Goal: Check status: Check status

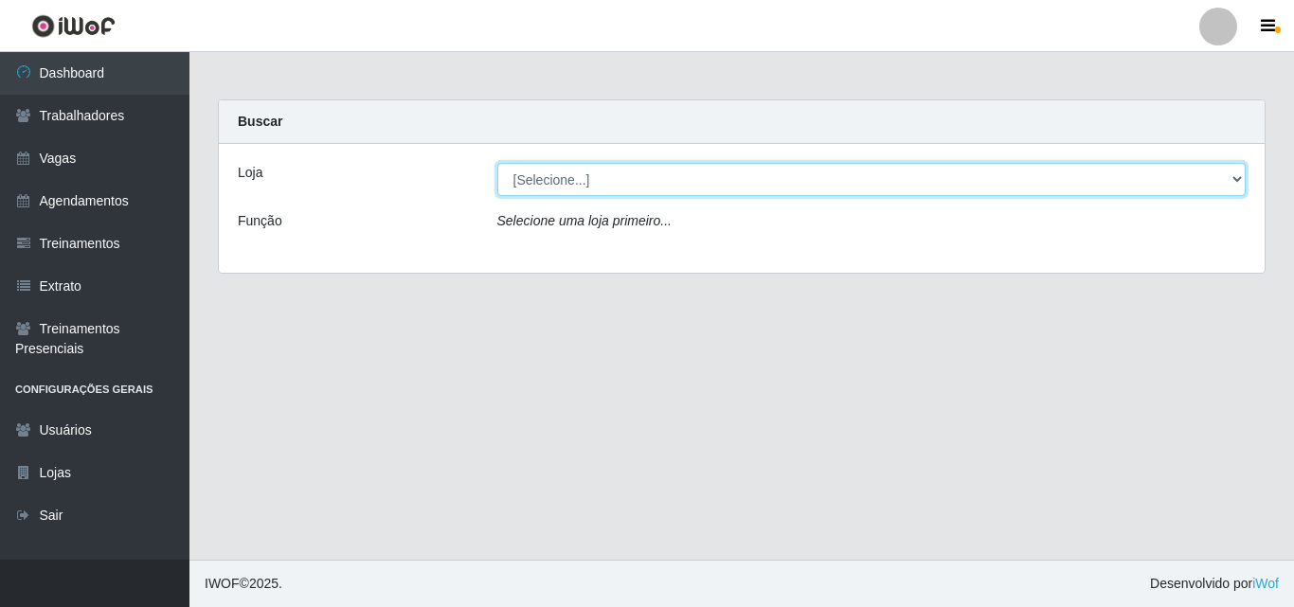
click at [517, 187] on select "[Selecione...] Chinatown Sushimi - [GEOGRAPHIC_DATA]" at bounding box center [872, 179] width 750 height 33
select select "357"
click at [497, 163] on select "[Selecione...] Chinatown Sushimi - [GEOGRAPHIC_DATA]" at bounding box center [872, 179] width 750 height 33
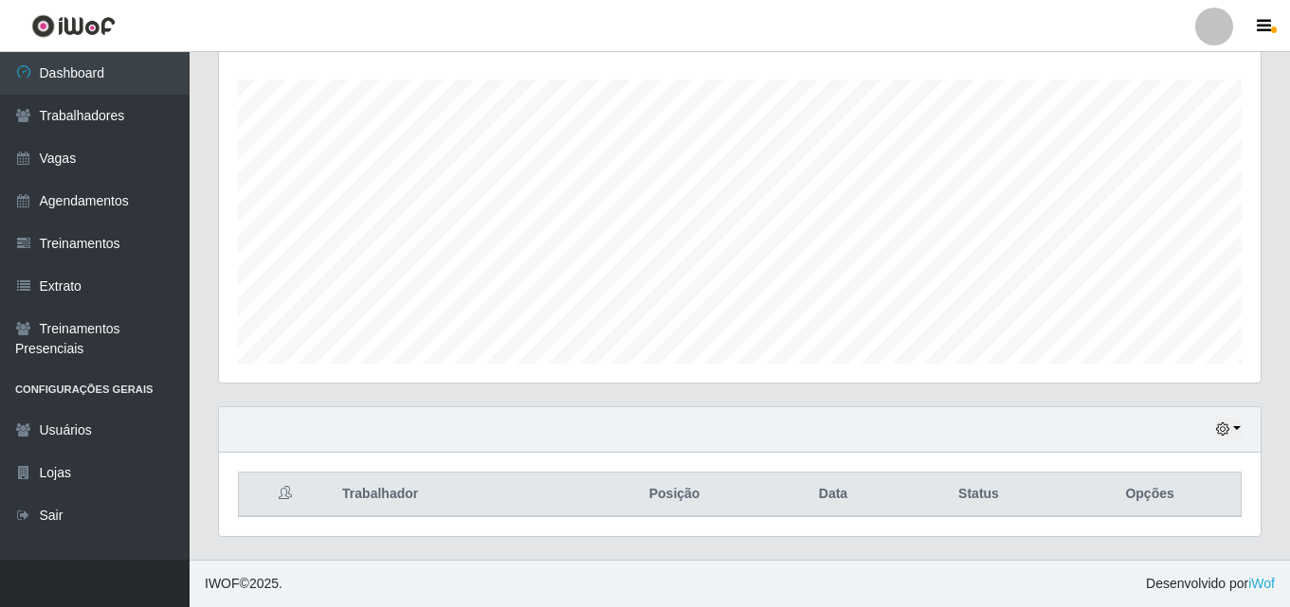
scroll to position [947150, 946501]
click at [1236, 434] on button "button" at bounding box center [1228, 430] width 27 height 22
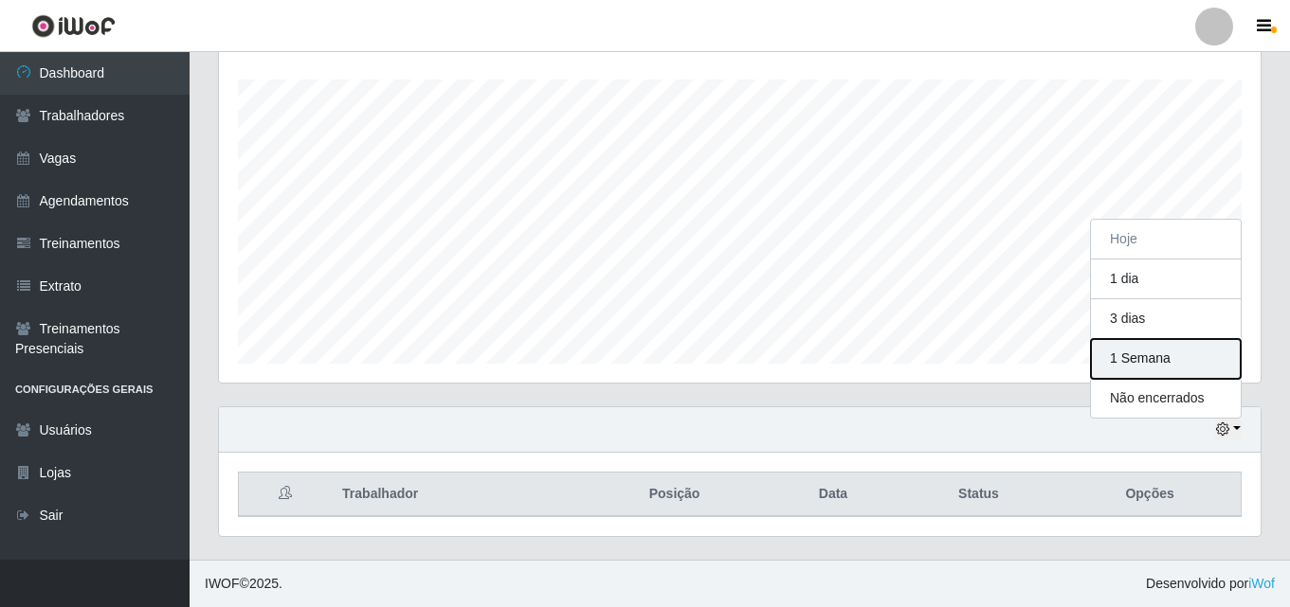
click at [1148, 364] on button "1 Semana" at bounding box center [1166, 359] width 150 height 40
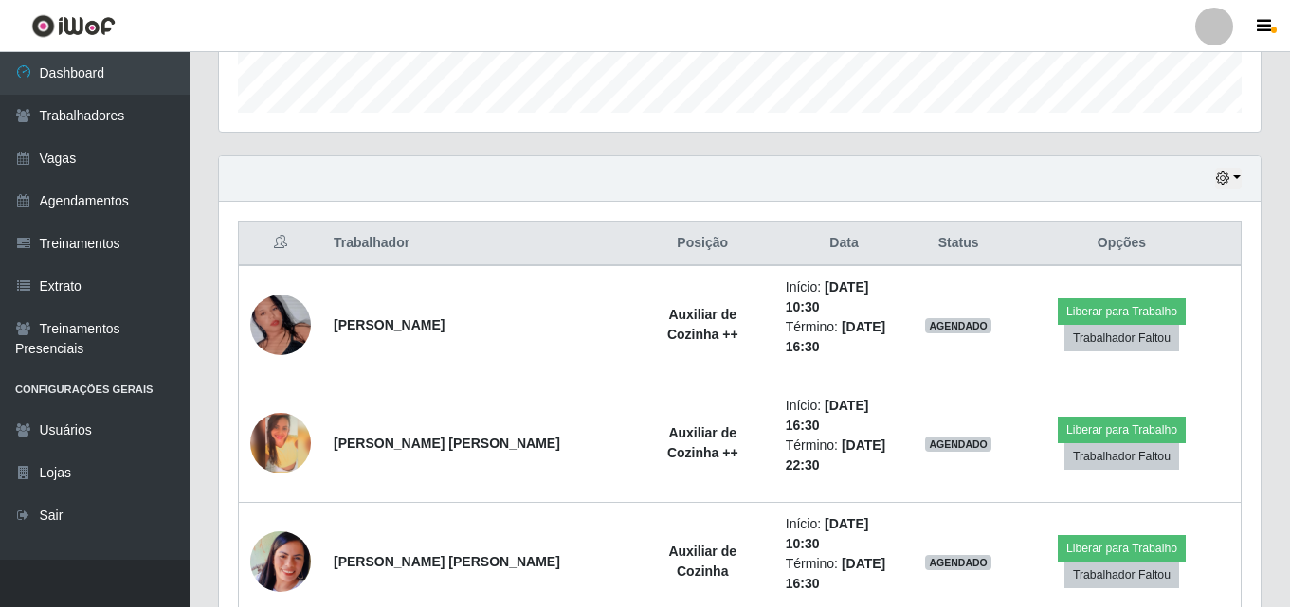
scroll to position [503, 0]
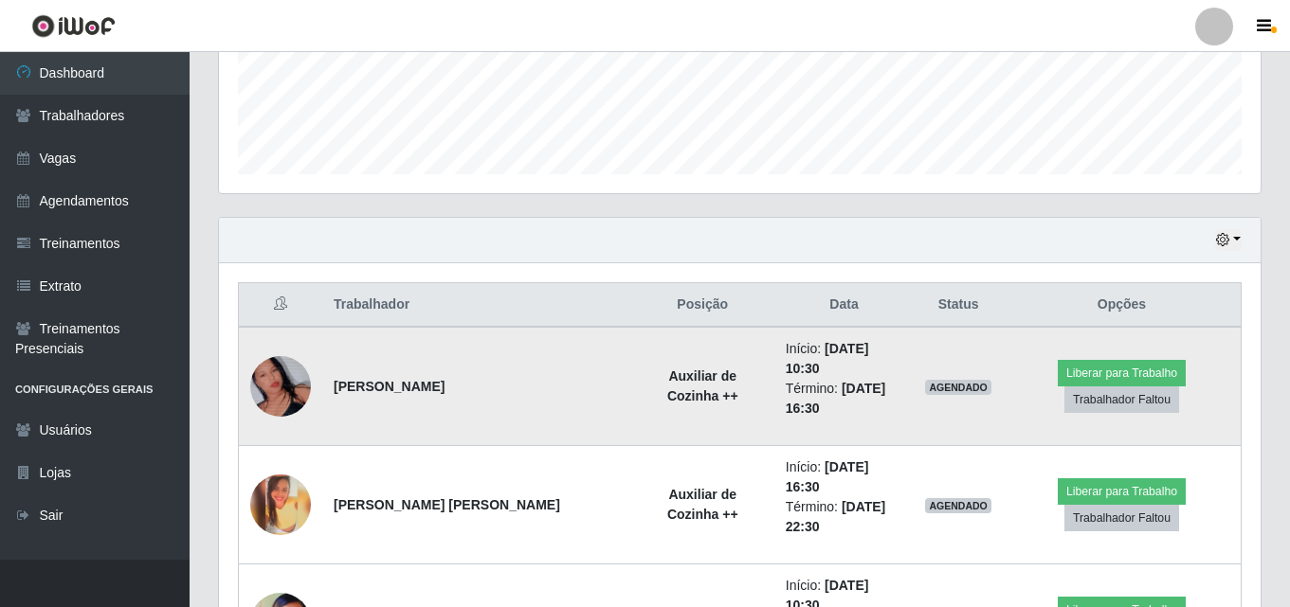
click at [281, 380] on img at bounding box center [280, 387] width 61 height 108
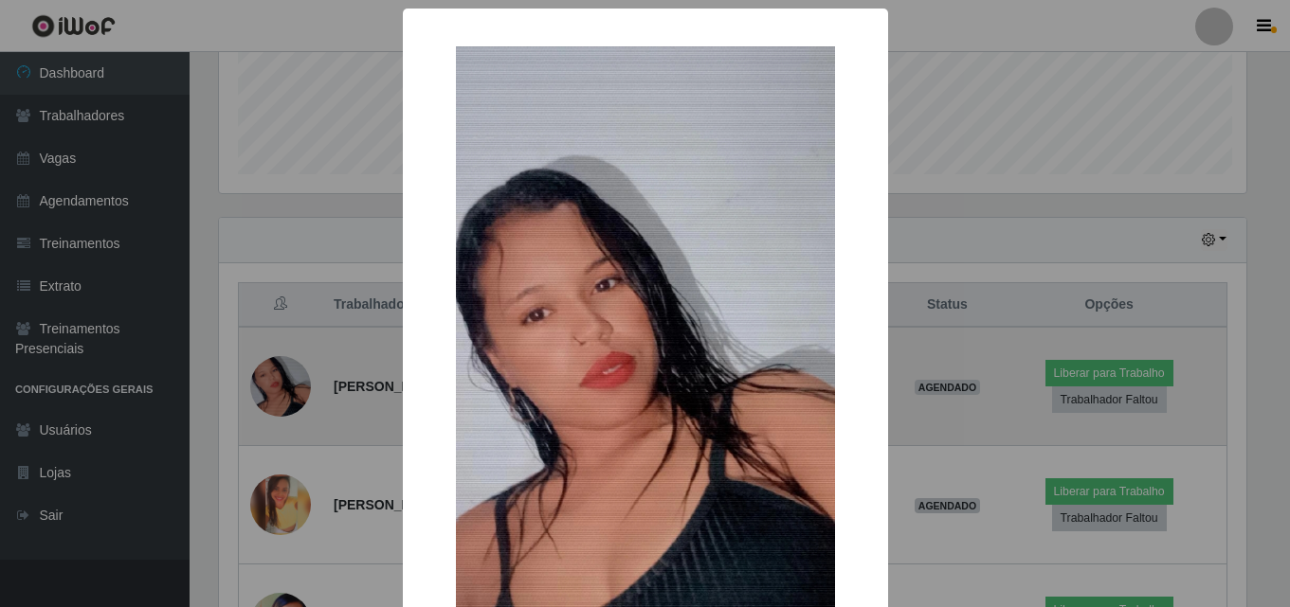
scroll to position [393, 1032]
click at [281, 380] on div "× OK Cancel" at bounding box center [647, 303] width 1294 height 607
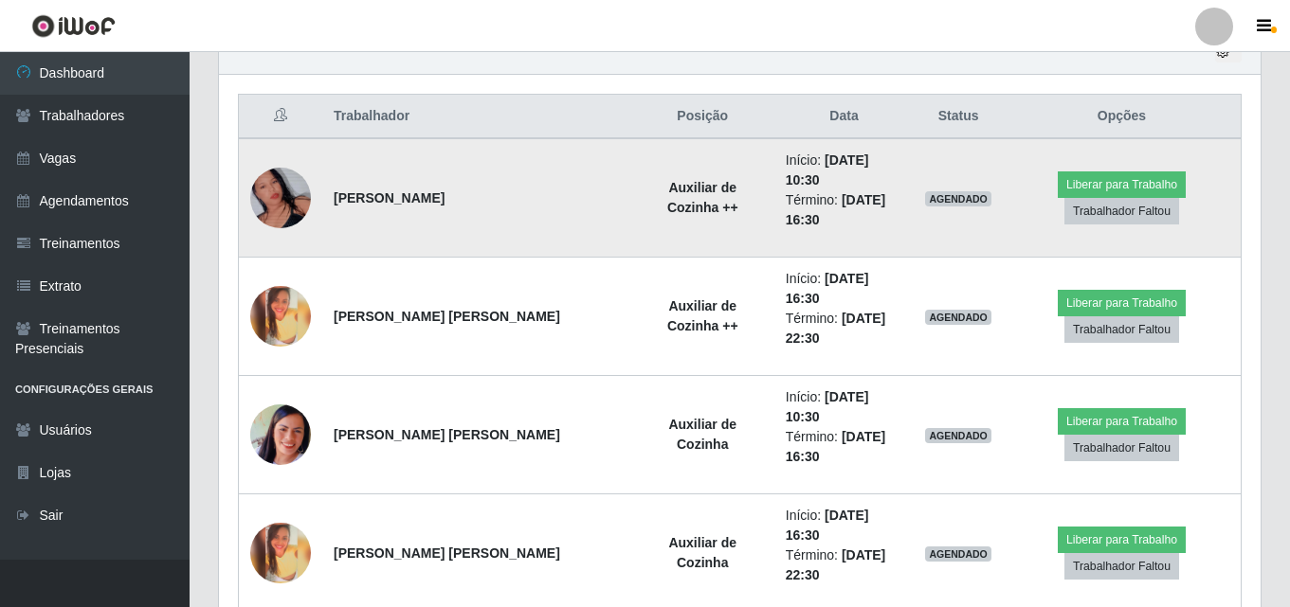
scroll to position [693, 0]
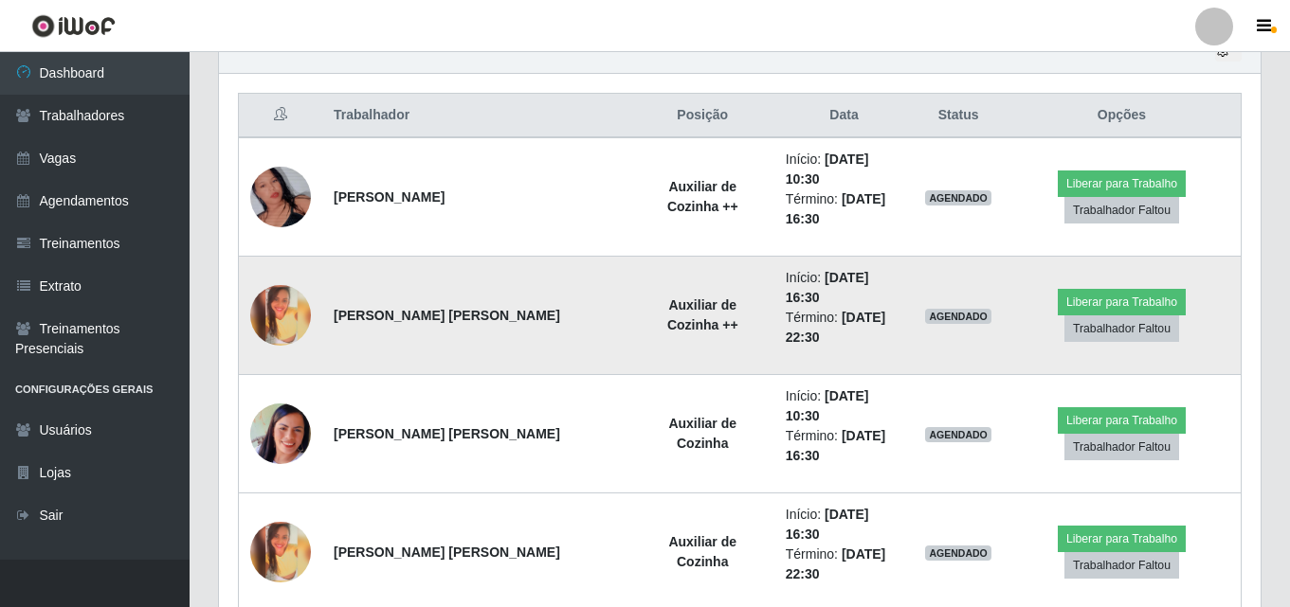
click at [287, 295] on img at bounding box center [280, 315] width 61 height 61
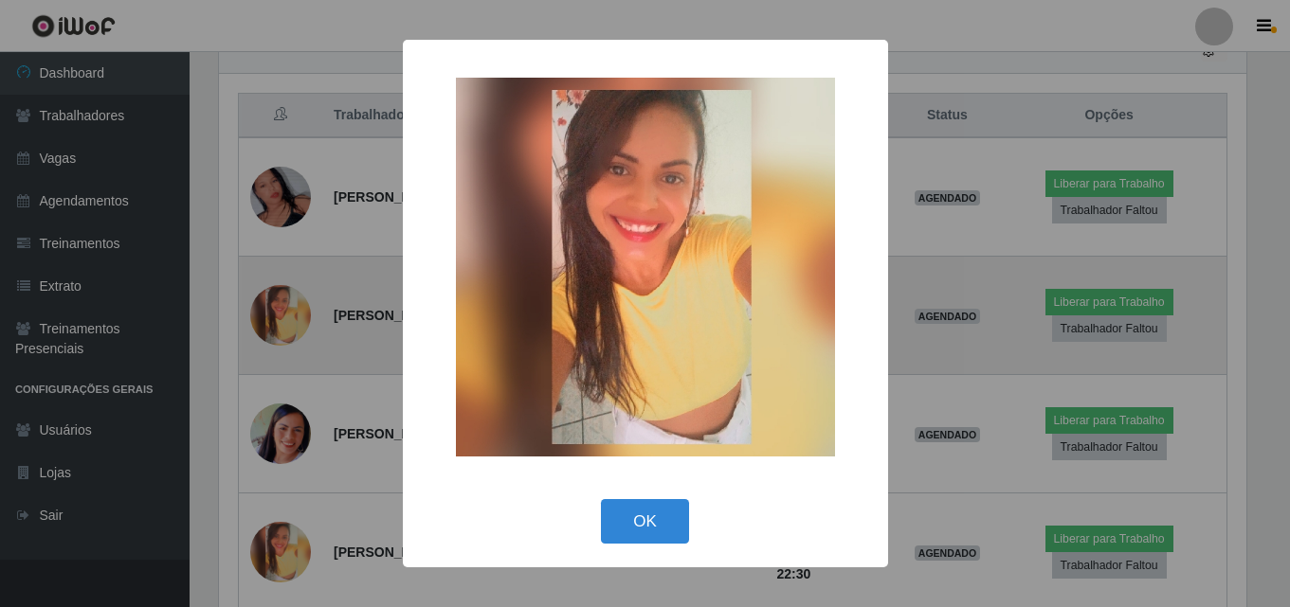
scroll to position [393, 1032]
click at [286, 295] on div "× OK Cancel" at bounding box center [647, 303] width 1294 height 607
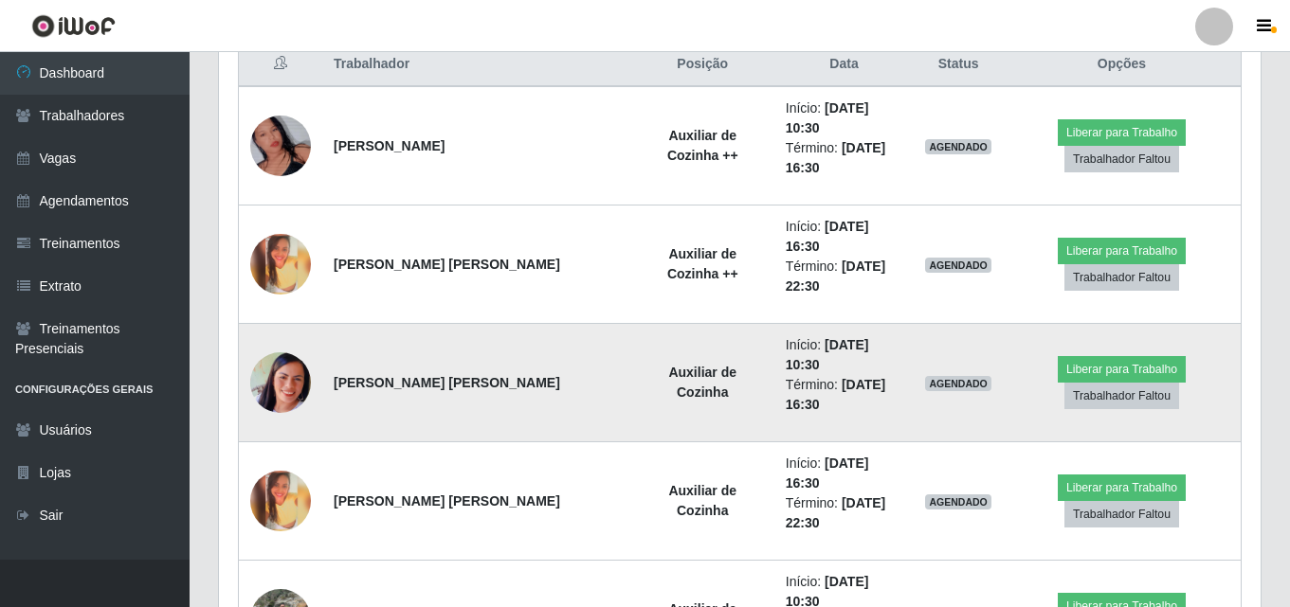
scroll to position [787, 0]
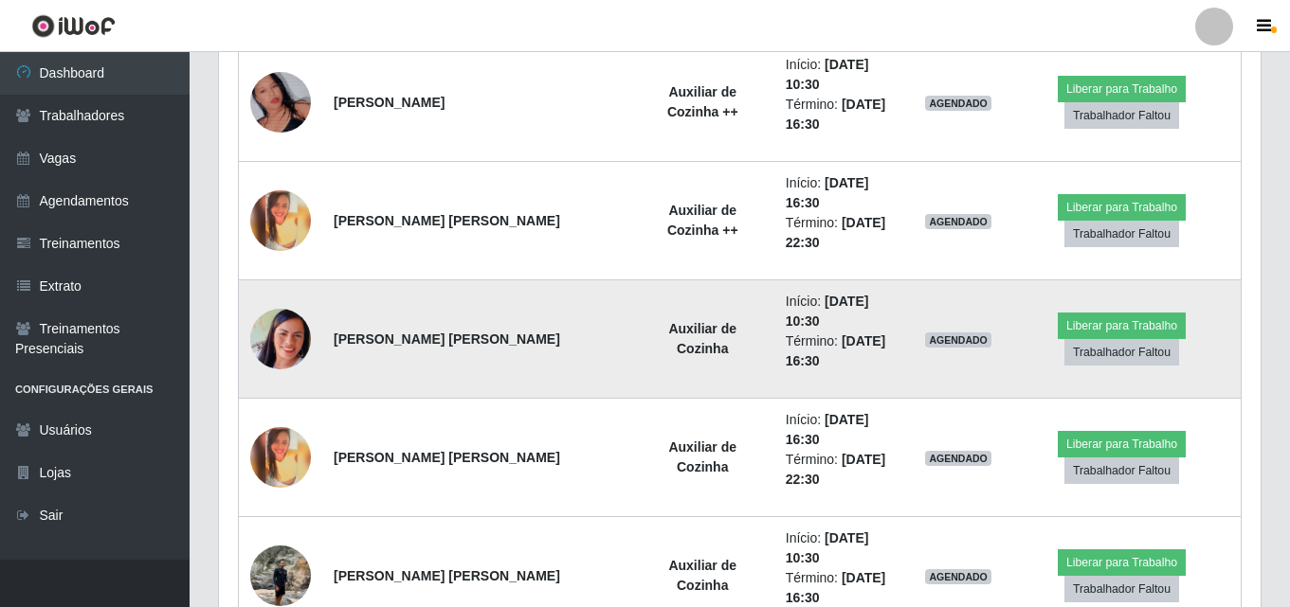
click at [279, 427] on img at bounding box center [280, 457] width 61 height 61
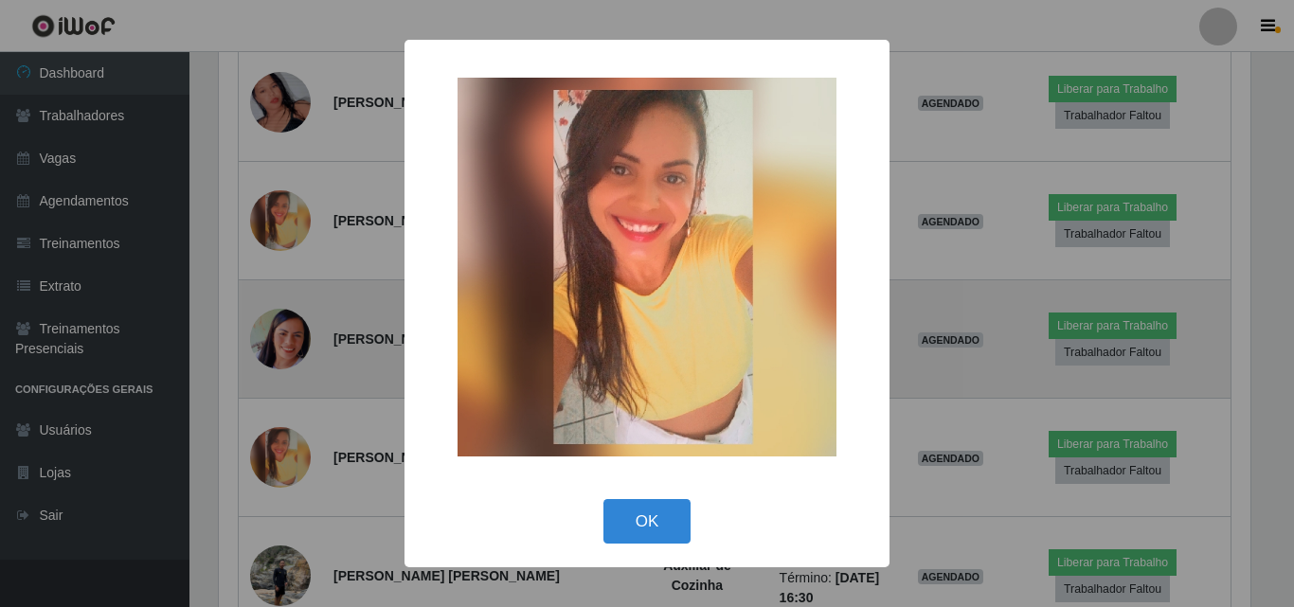
click at [279, 372] on div "× OK Cancel" at bounding box center [647, 303] width 1294 height 607
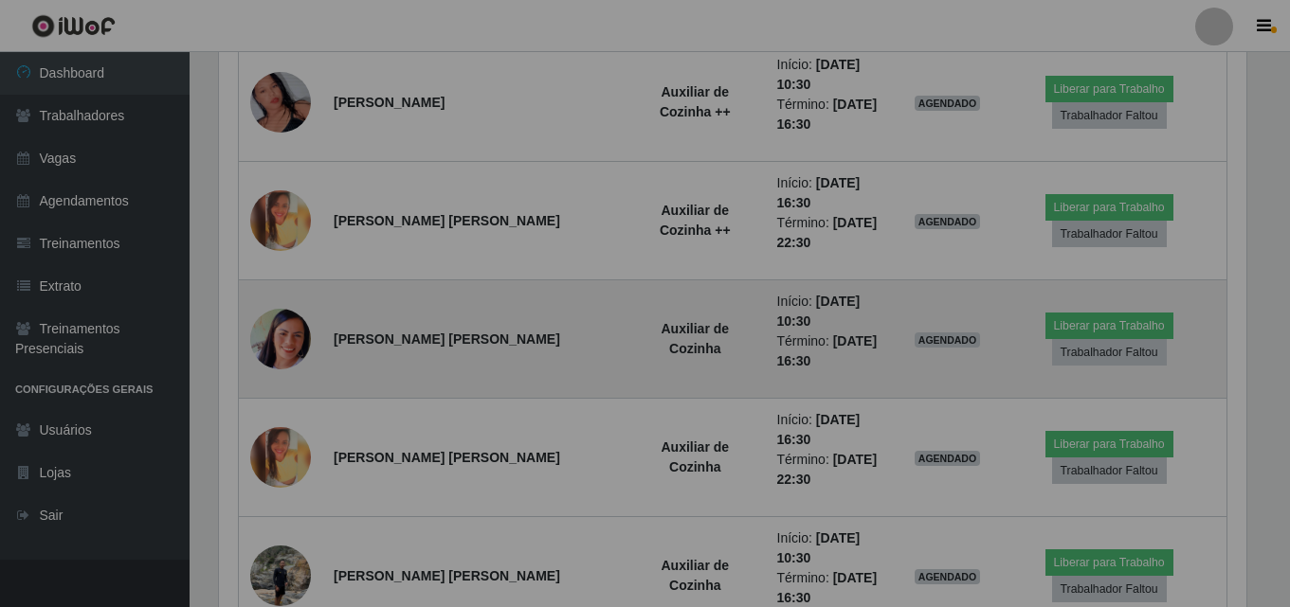
scroll to position [393, 1041]
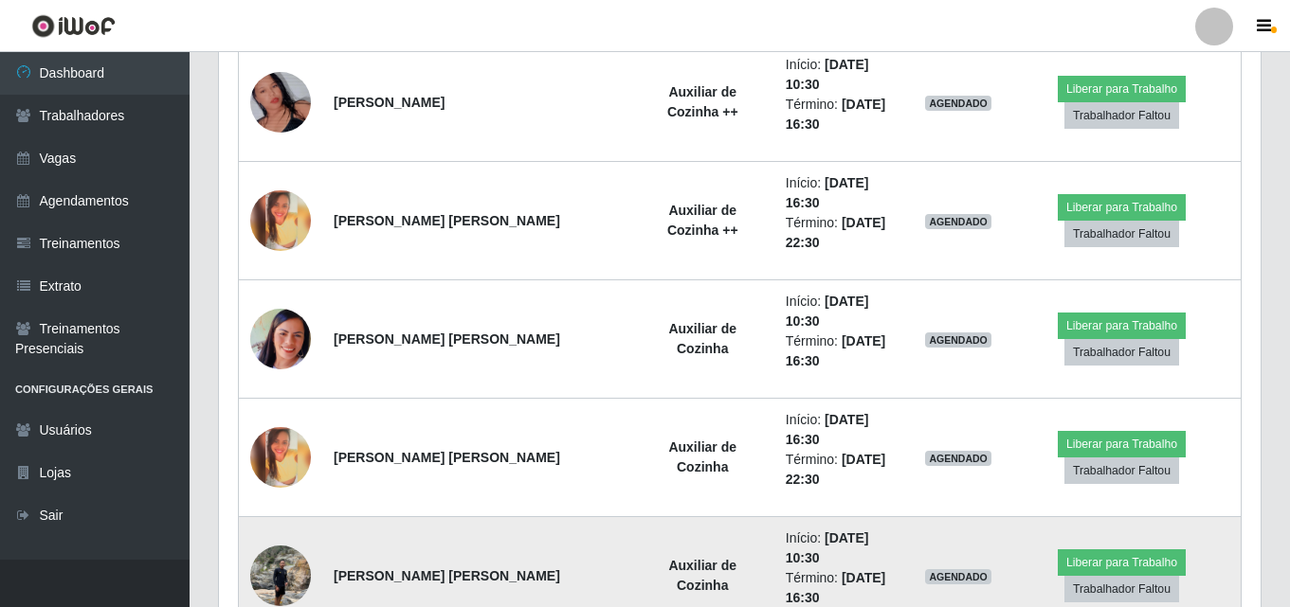
click at [283, 535] on img at bounding box center [280, 575] width 61 height 81
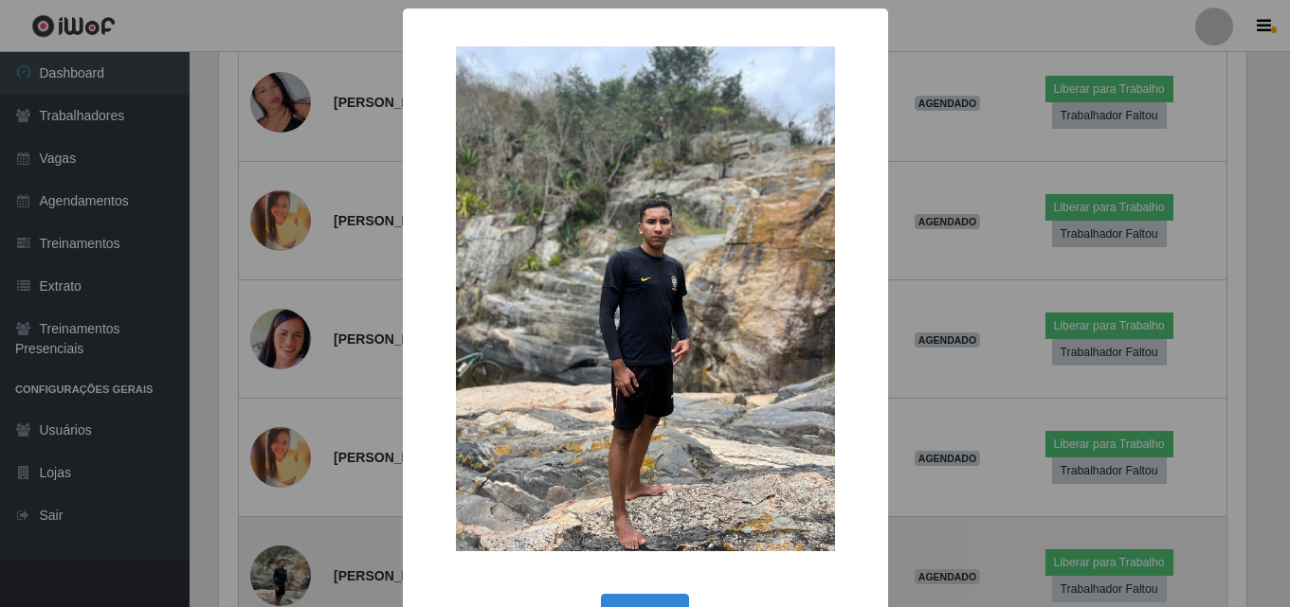
scroll to position [393, 1032]
click at [283, 475] on div "× OK Cancel" at bounding box center [647, 303] width 1294 height 607
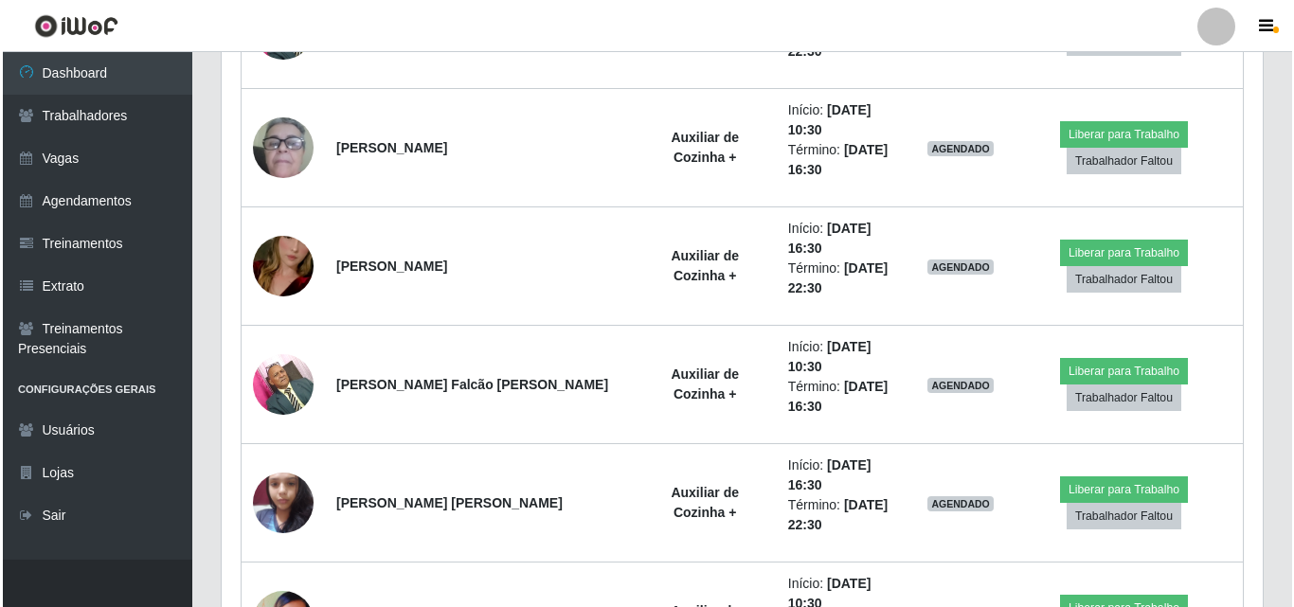
scroll to position [1693, 0]
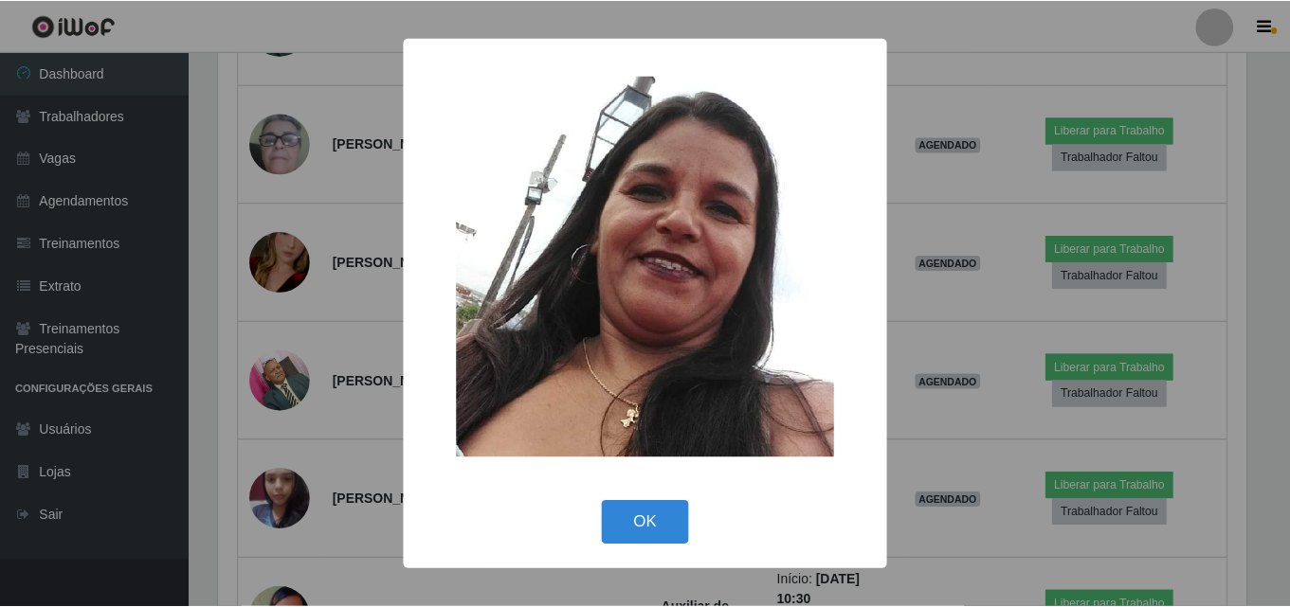
scroll to position [393, 1032]
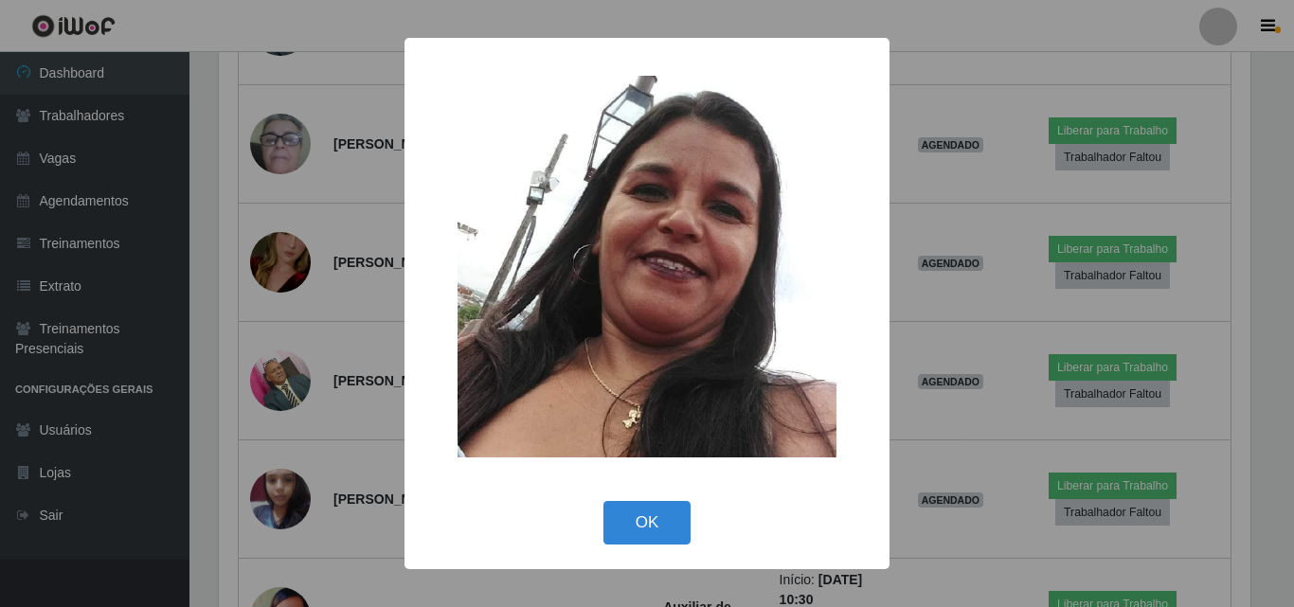
click at [283, 475] on div "× OK Cancel" at bounding box center [647, 303] width 1294 height 607
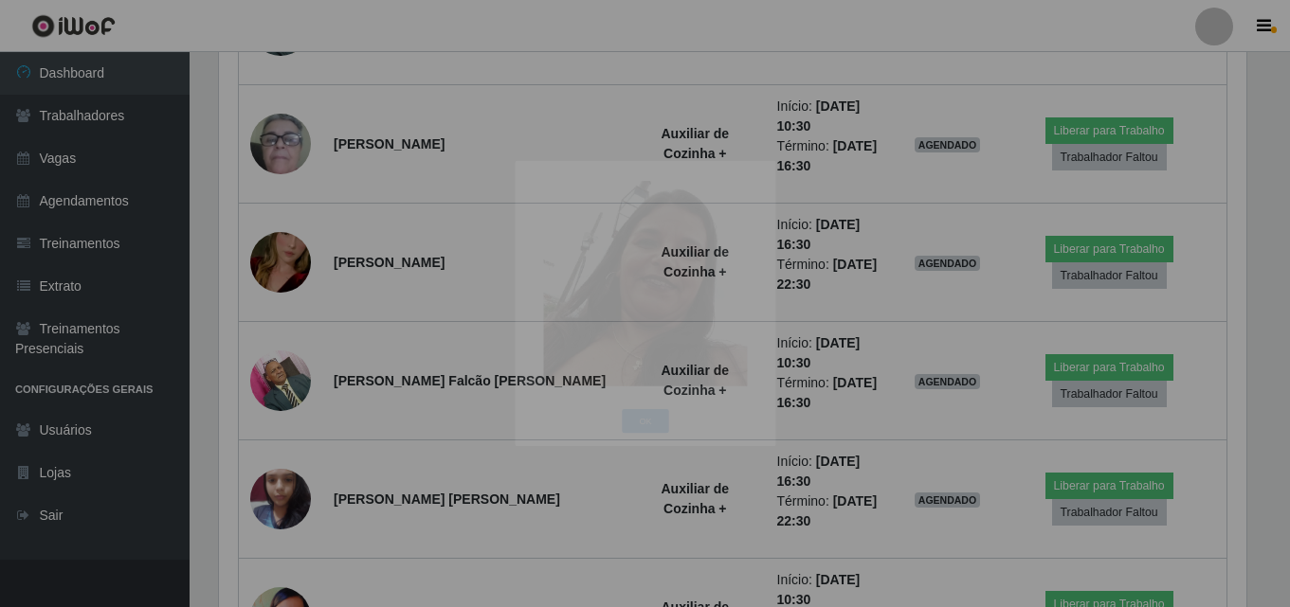
scroll to position [393, 1041]
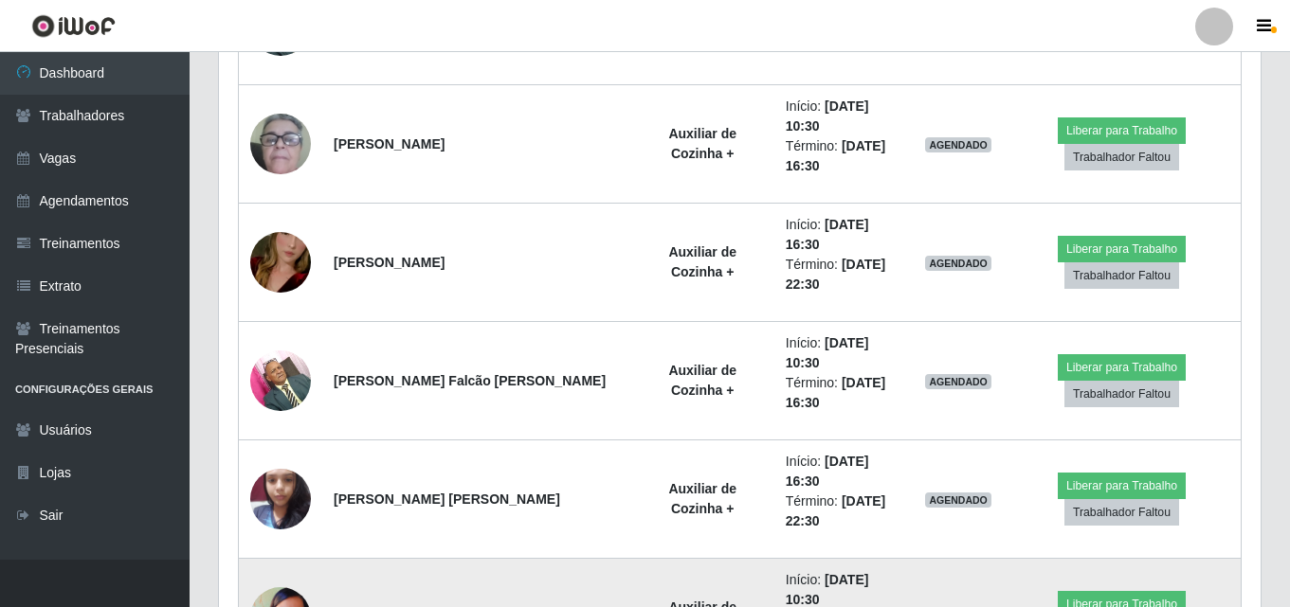
click at [288, 587] on img at bounding box center [280, 617] width 61 height 61
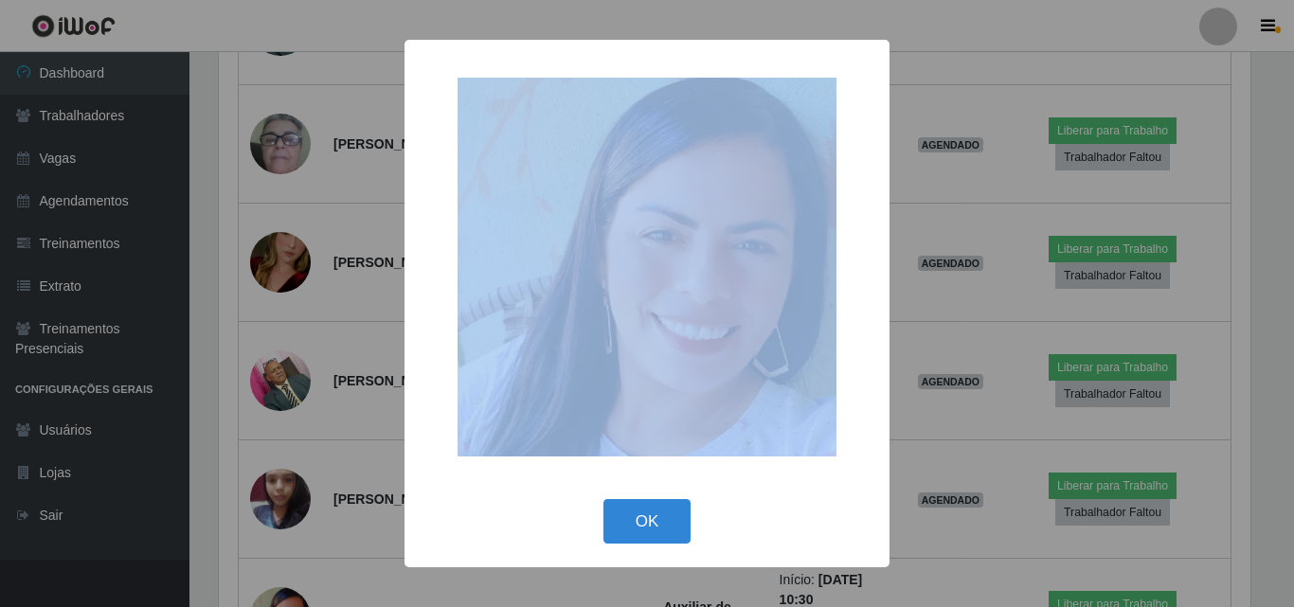
click at [287, 383] on div "× OK Cancel" at bounding box center [647, 303] width 1294 height 607
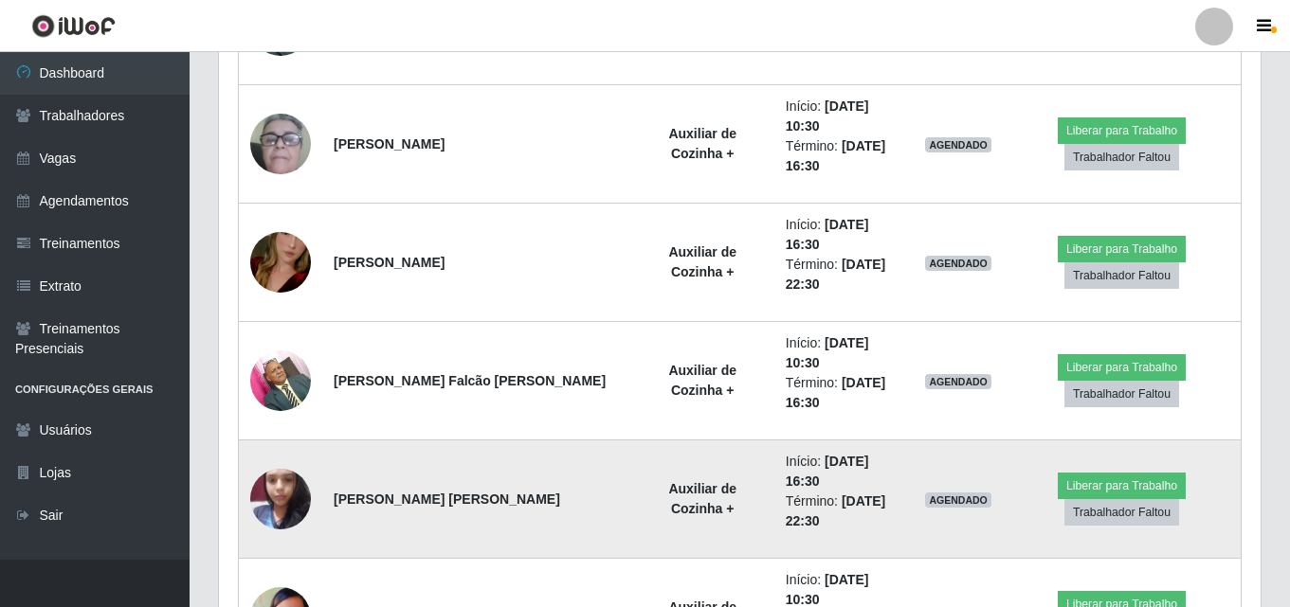
click at [280, 459] on img at bounding box center [280, 499] width 61 height 81
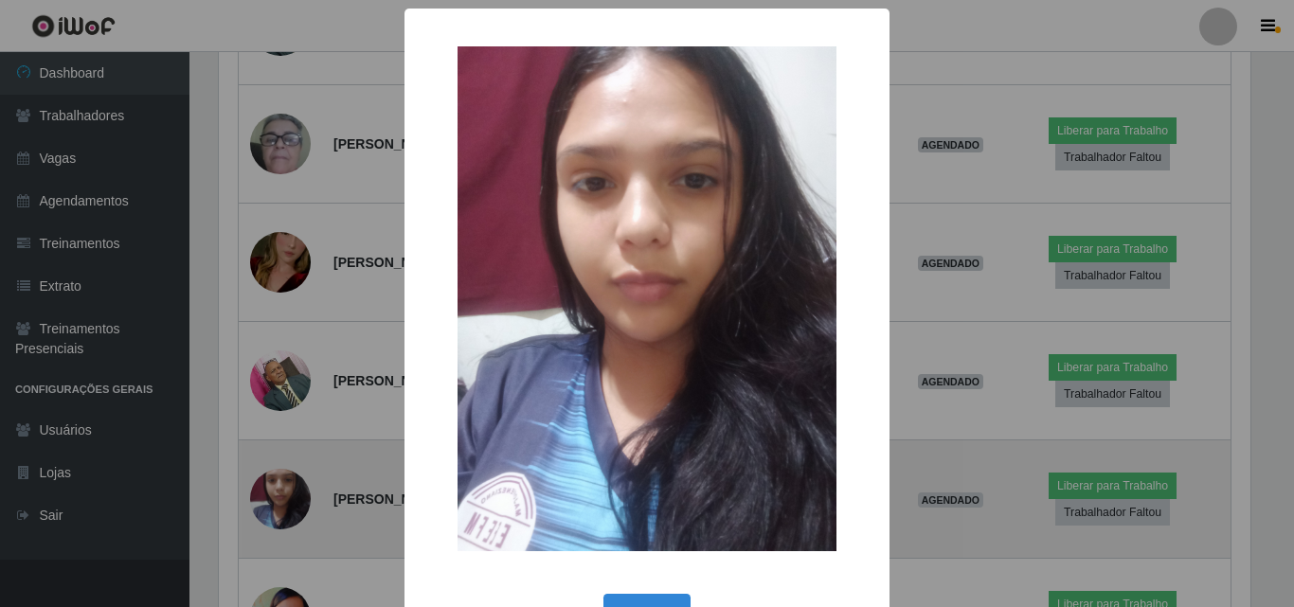
click at [280, 282] on div "× OK Cancel" at bounding box center [647, 303] width 1294 height 607
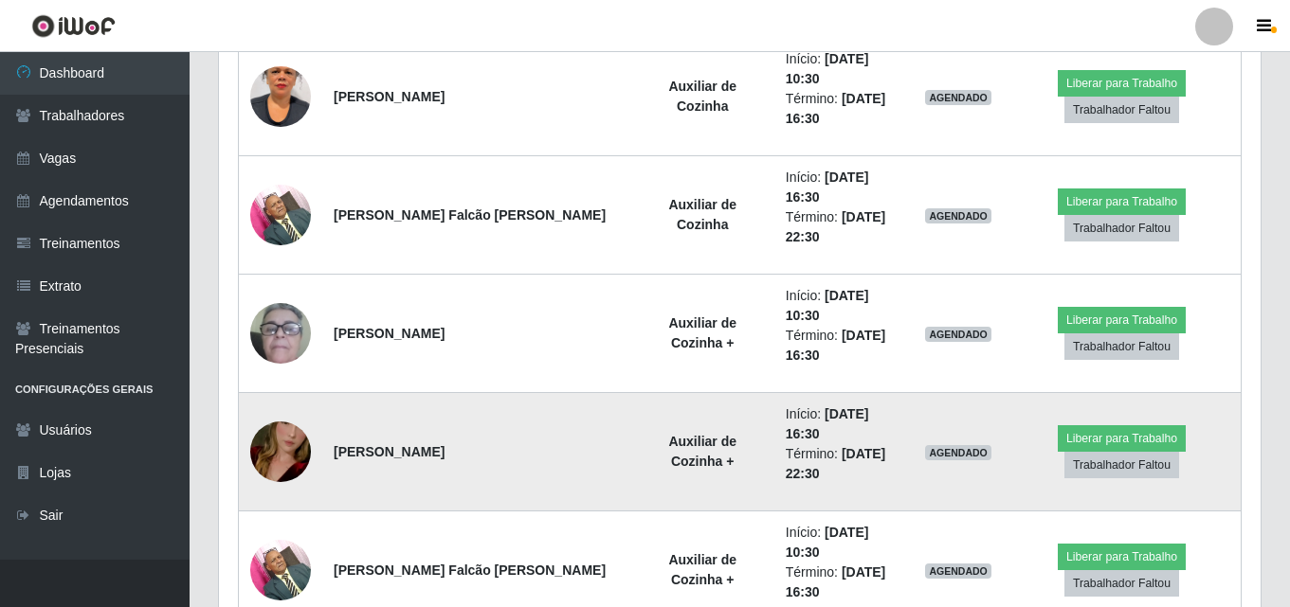
click at [288, 398] on img at bounding box center [280, 452] width 61 height 108
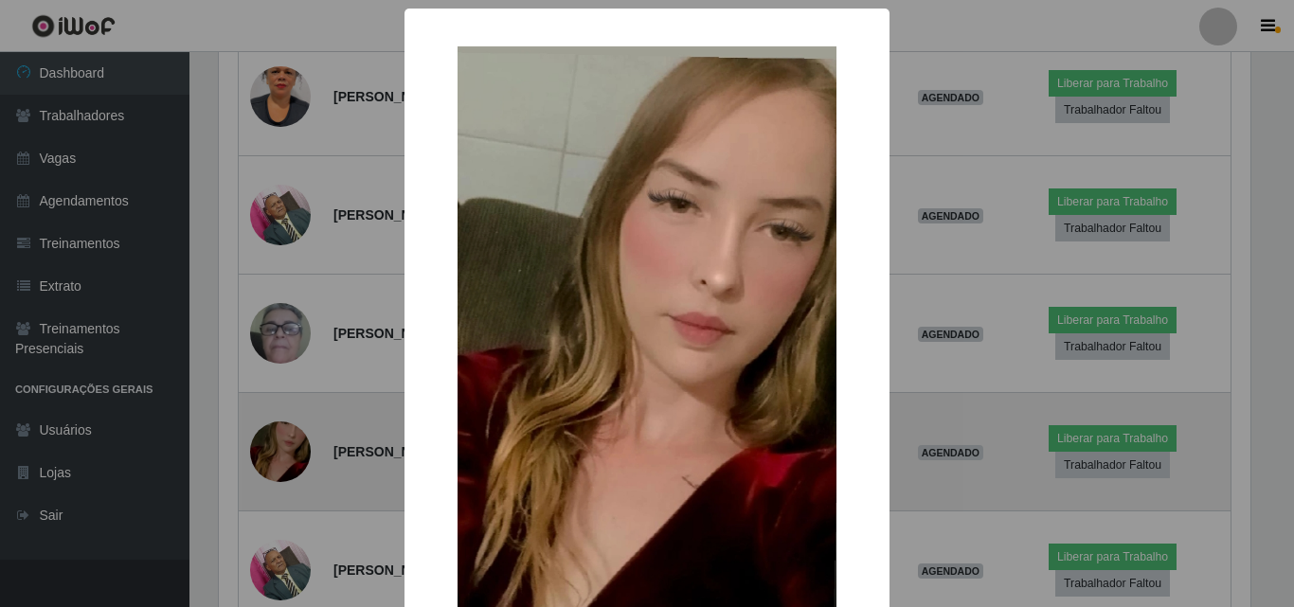
click at [288, 255] on div "× OK Cancel" at bounding box center [647, 303] width 1294 height 607
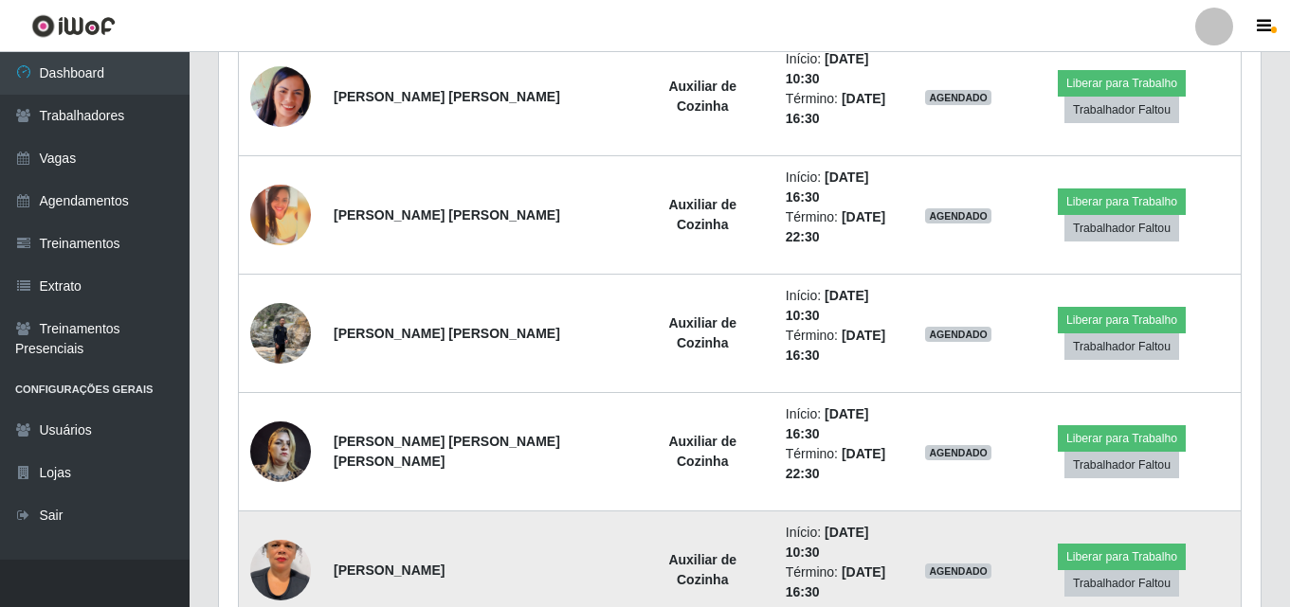
click at [298, 516] on img at bounding box center [280, 570] width 61 height 108
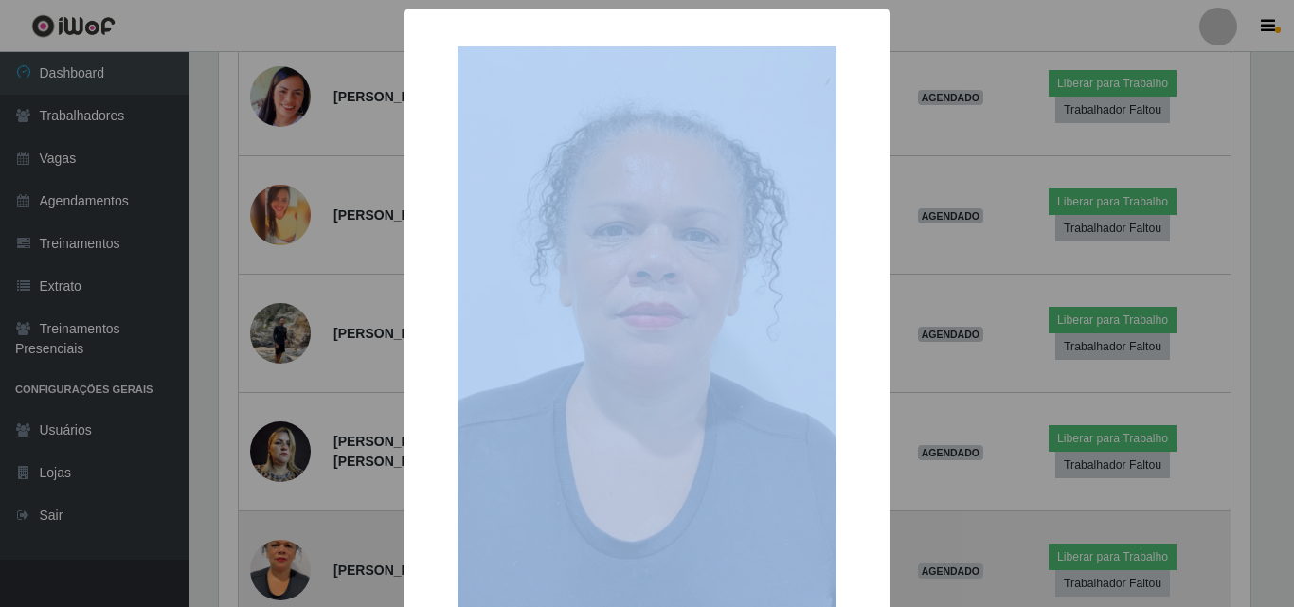
click at [298, 430] on div "× OK Cancel" at bounding box center [647, 303] width 1294 height 607
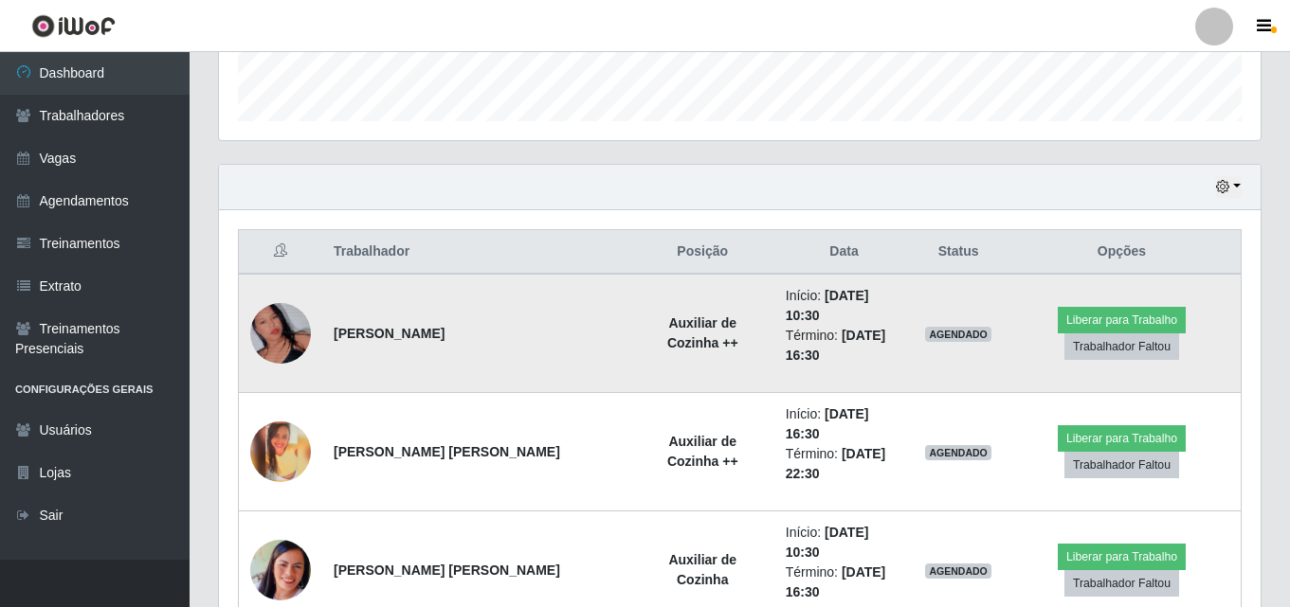
click at [273, 310] on img at bounding box center [280, 334] width 61 height 108
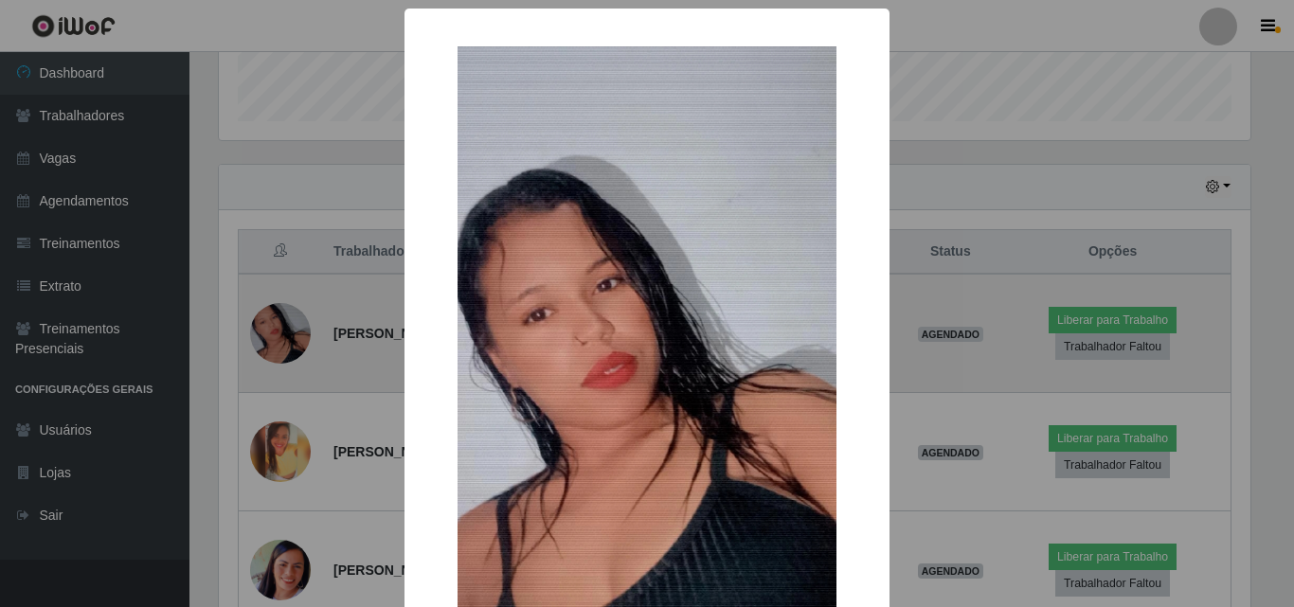
click at [273, 310] on div "× OK Cancel" at bounding box center [647, 303] width 1294 height 607
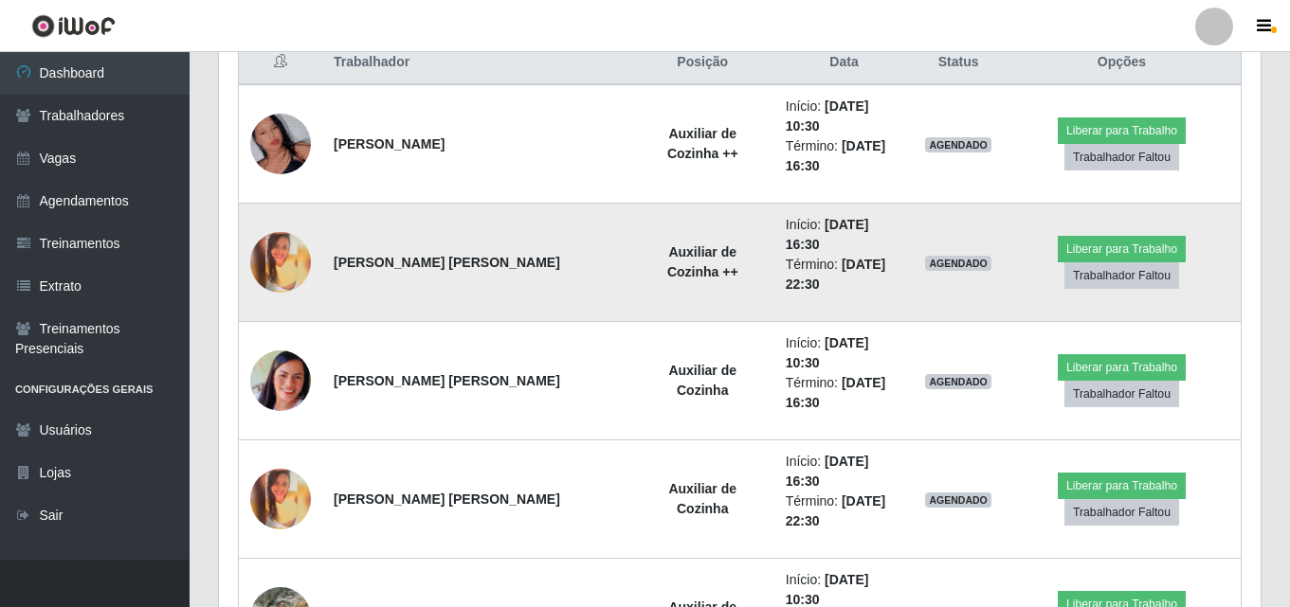
click at [287, 245] on img at bounding box center [280, 262] width 61 height 61
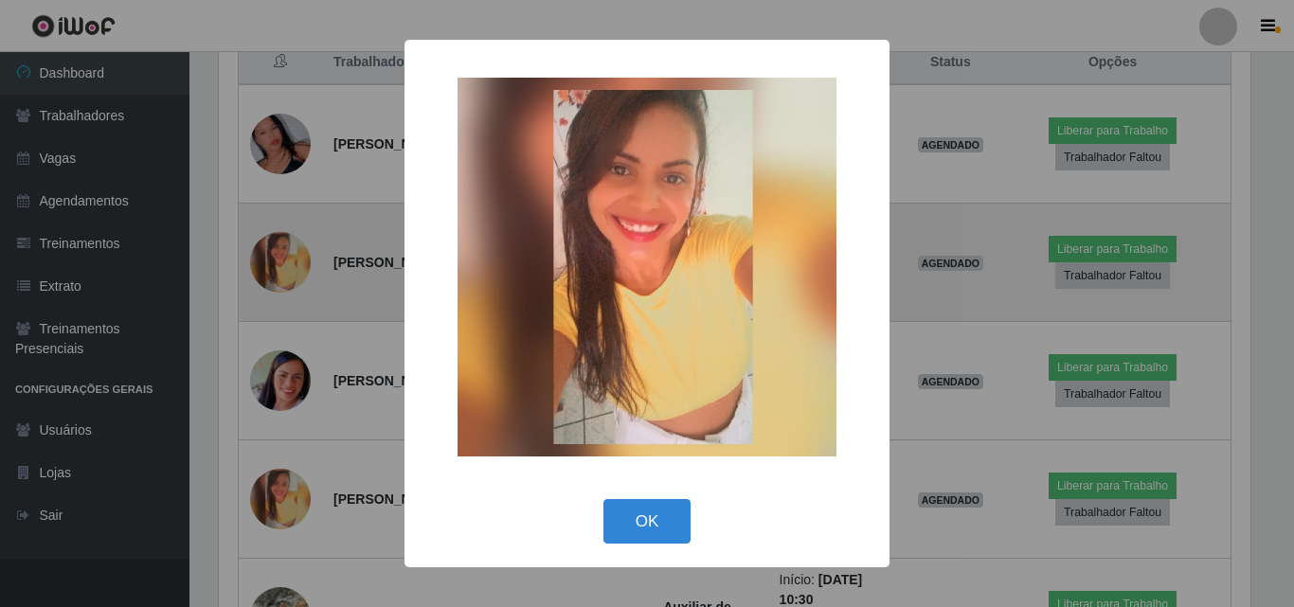
click at [287, 245] on div "× OK Cancel" at bounding box center [647, 303] width 1294 height 607
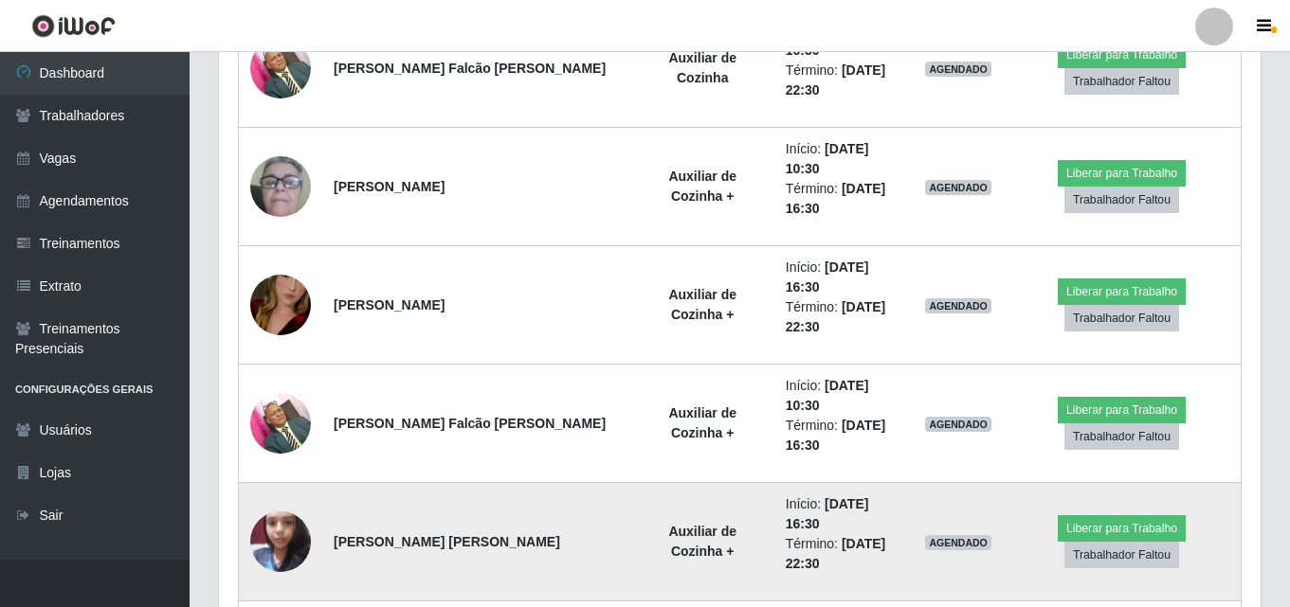
scroll to position [1693, 0]
